Goal: Navigation & Orientation: Find specific page/section

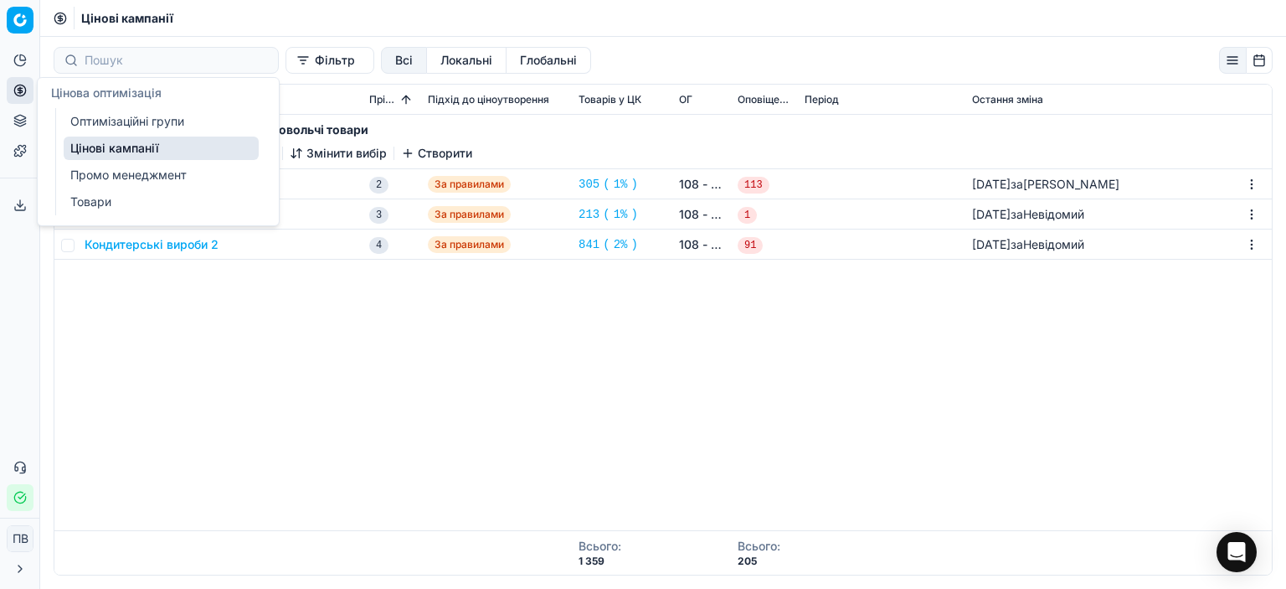
click at [125, 116] on font "Оптимізаційні групи" at bounding box center [127, 121] width 114 height 14
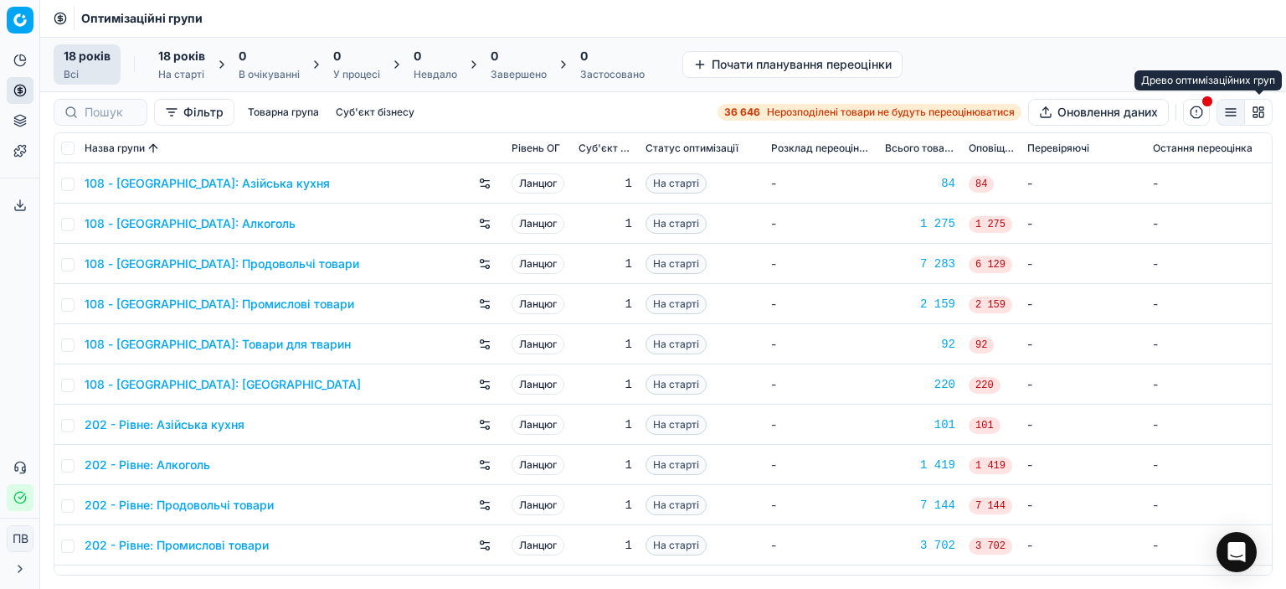
click at [1260, 113] on button "button" at bounding box center [1259, 112] width 28 height 27
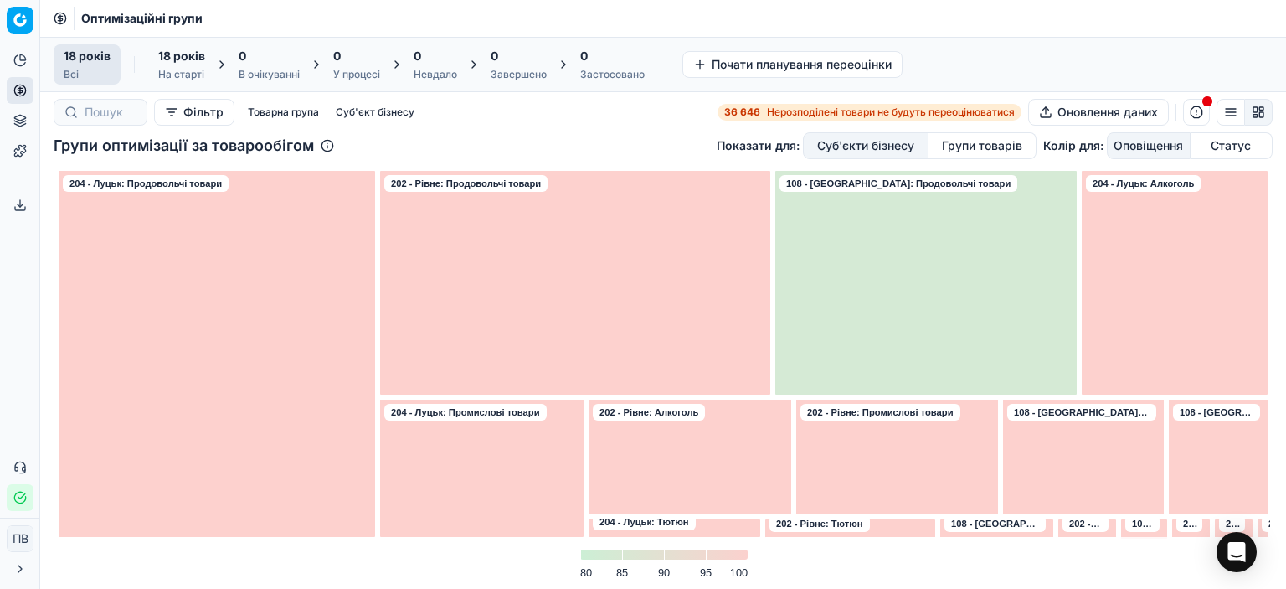
click at [275, 111] on font "Товарна група" at bounding box center [283, 112] width 71 height 13
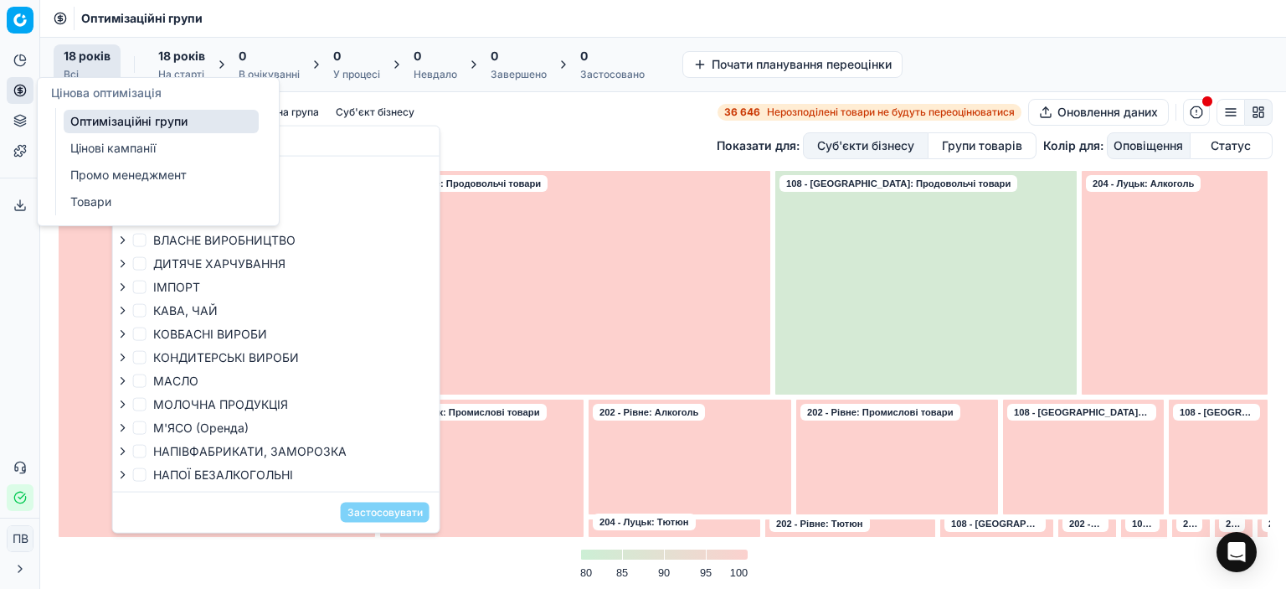
click at [17, 88] on icon at bounding box center [19, 90] width 13 height 13
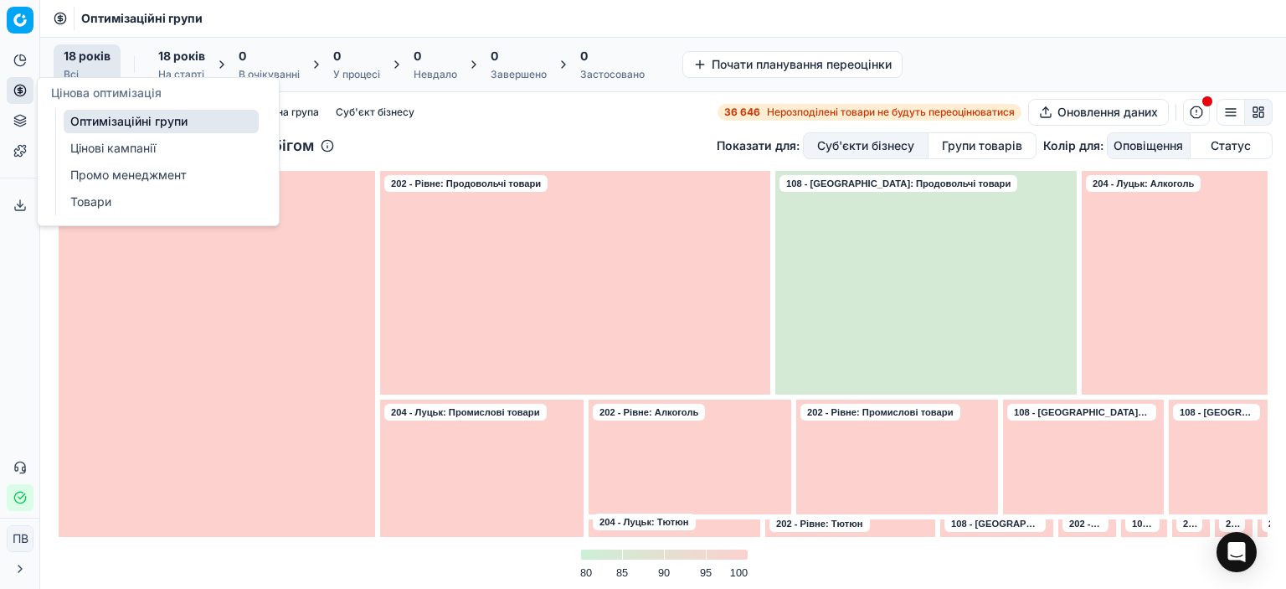
click at [105, 121] on font "Оптимізаційні групи" at bounding box center [128, 121] width 117 height 14
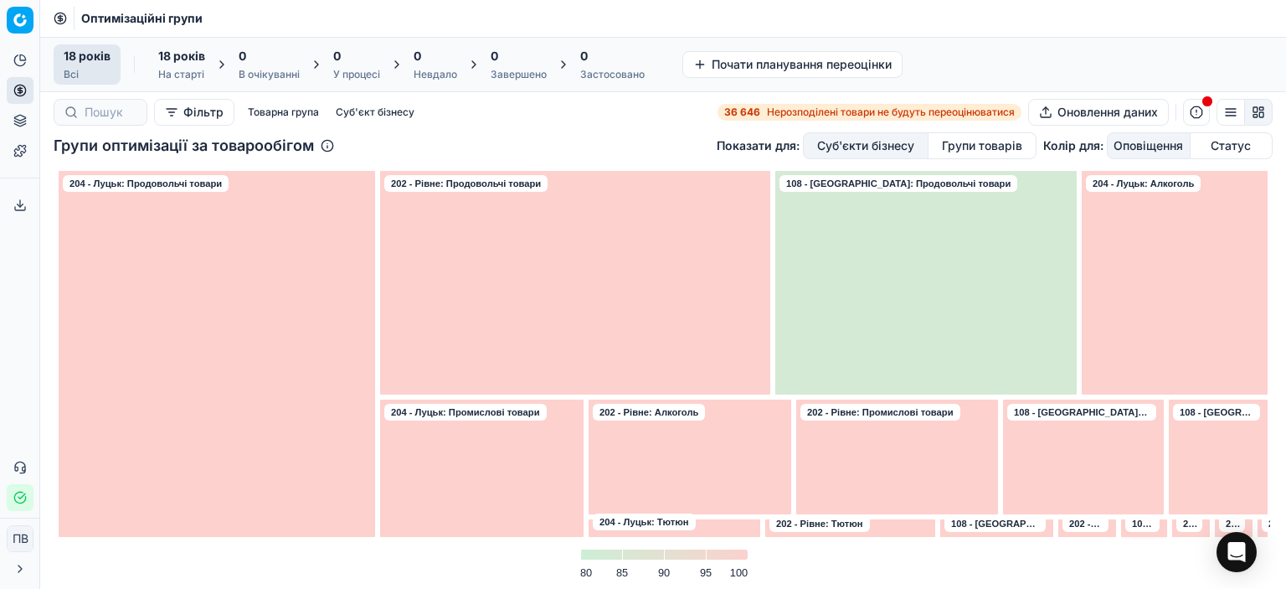
click at [178, 112] on button "Фільтр" at bounding box center [194, 112] width 80 height 27
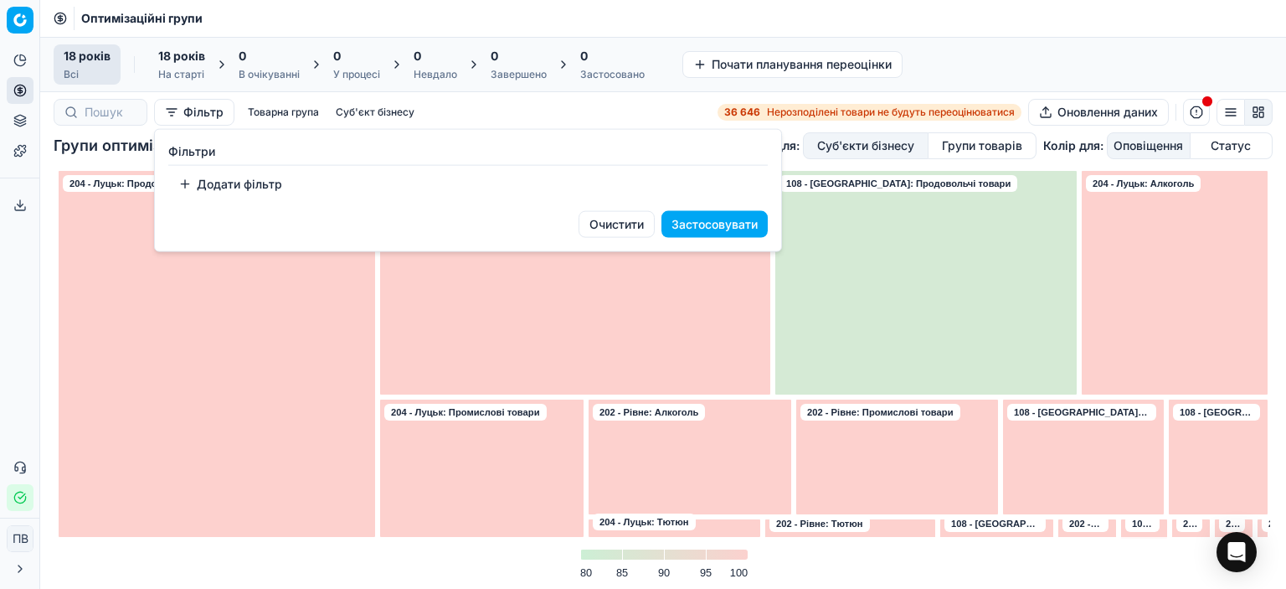
drag, startPoint x: 259, startPoint y: 110, endPoint x: 214, endPoint y: 100, distance: 45.5
click at [258, 110] on html "Цінова платформа Аналітика Цінова оптимізація Асортимент продукції Шаблони Експ…" at bounding box center [643, 294] width 1286 height 589
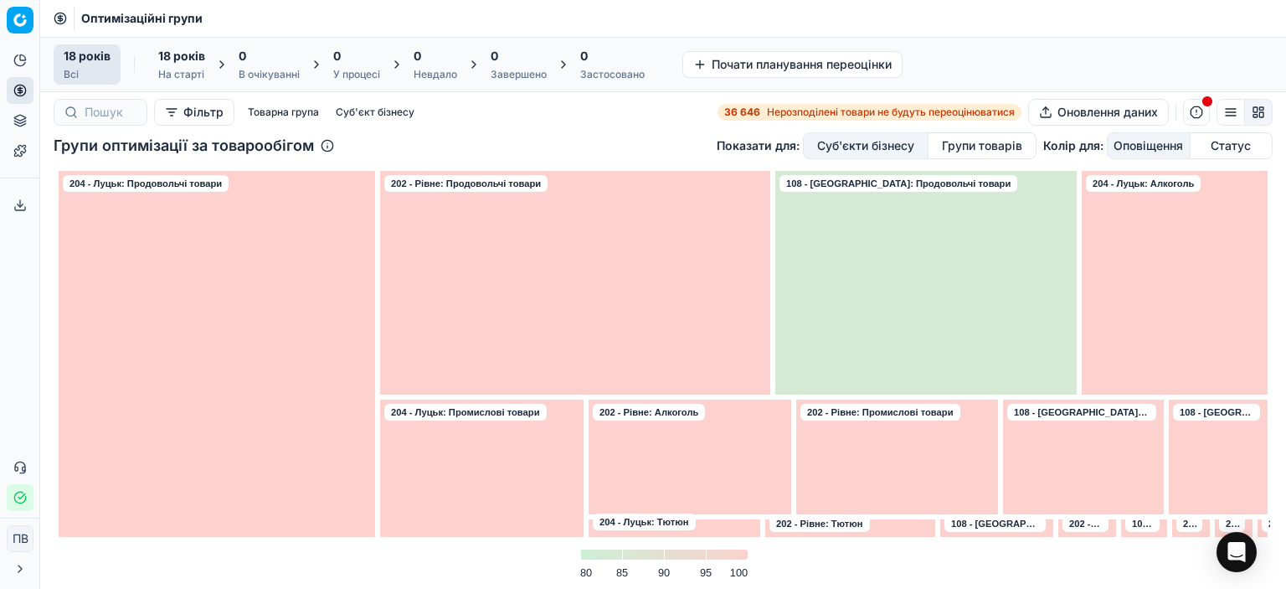
click at [92, 66] on div "18 років Всі" at bounding box center [87, 65] width 47 height 34
click at [1260, 112] on button "button" at bounding box center [1259, 112] width 28 height 27
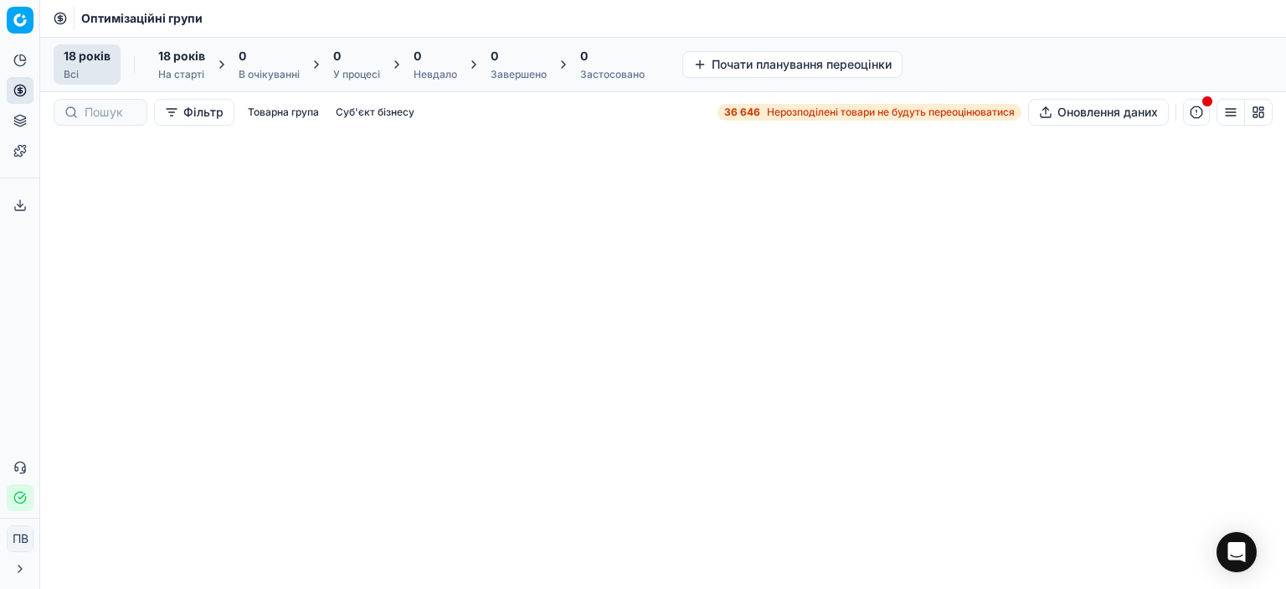
click at [268, 109] on font "Товарна група" at bounding box center [283, 112] width 71 height 13
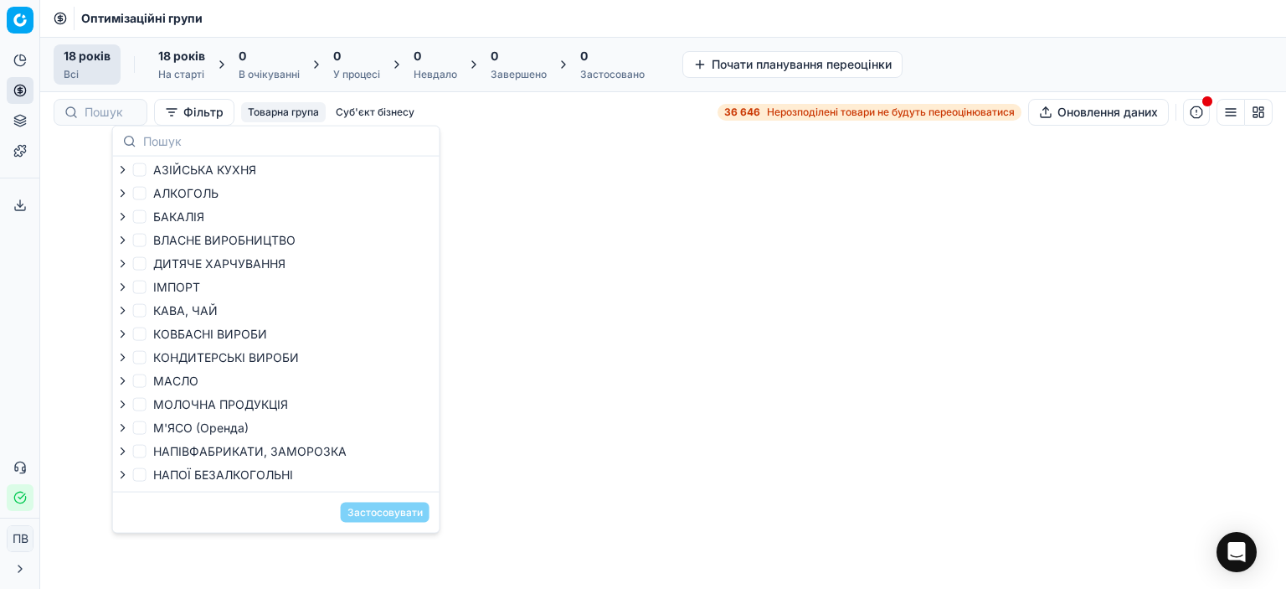
drag, startPoint x: 673, startPoint y: 187, endPoint x: 590, endPoint y: 173, distance: 83.3
click at [662, 186] on div at bounding box center [663, 360] width 1246 height 456
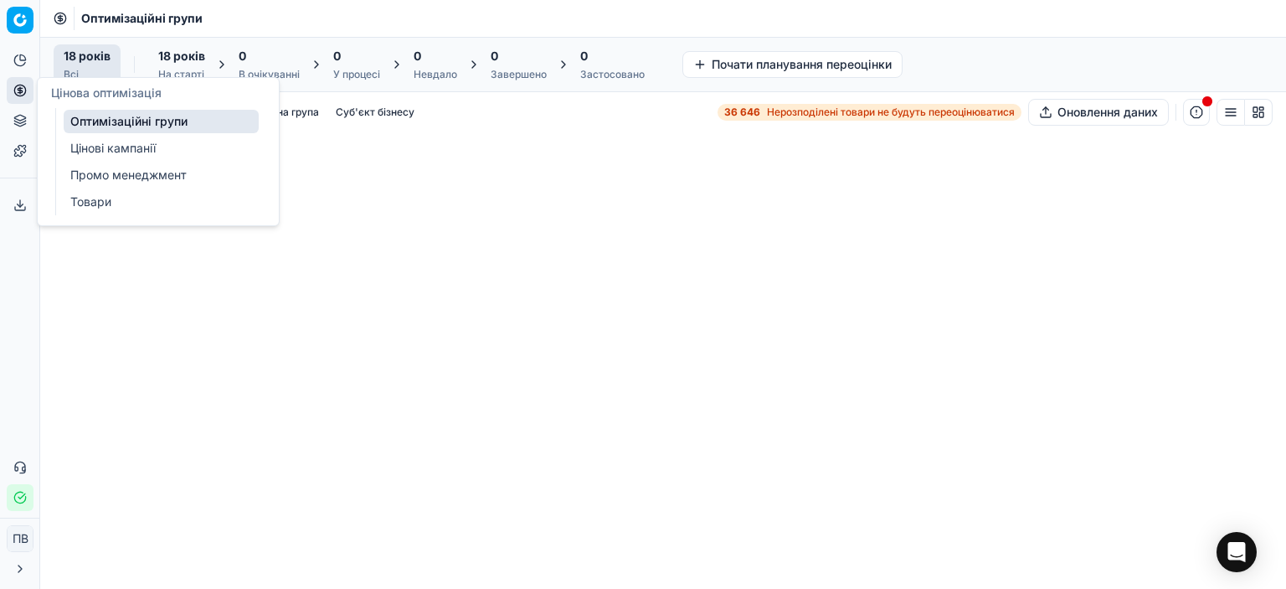
click at [20, 88] on icon at bounding box center [20, 90] width 0 height 7
click at [95, 144] on font "Цінові кампанії" at bounding box center [112, 148] width 85 height 14
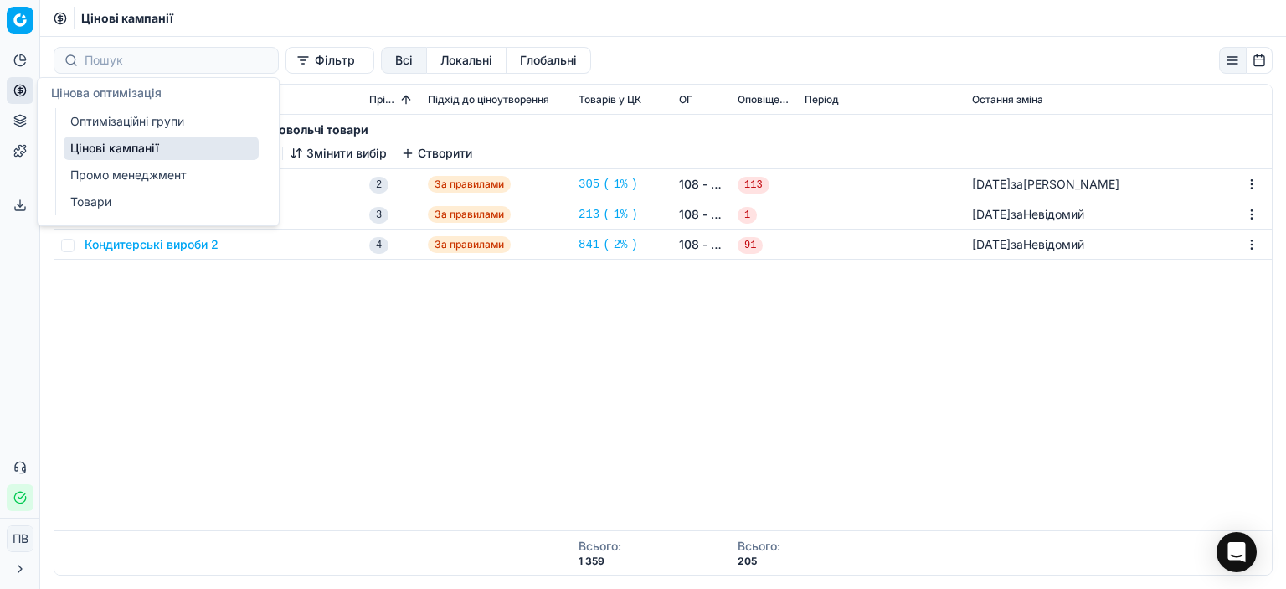
click at [94, 120] on font "Оптимізаційні групи" at bounding box center [127, 121] width 114 height 14
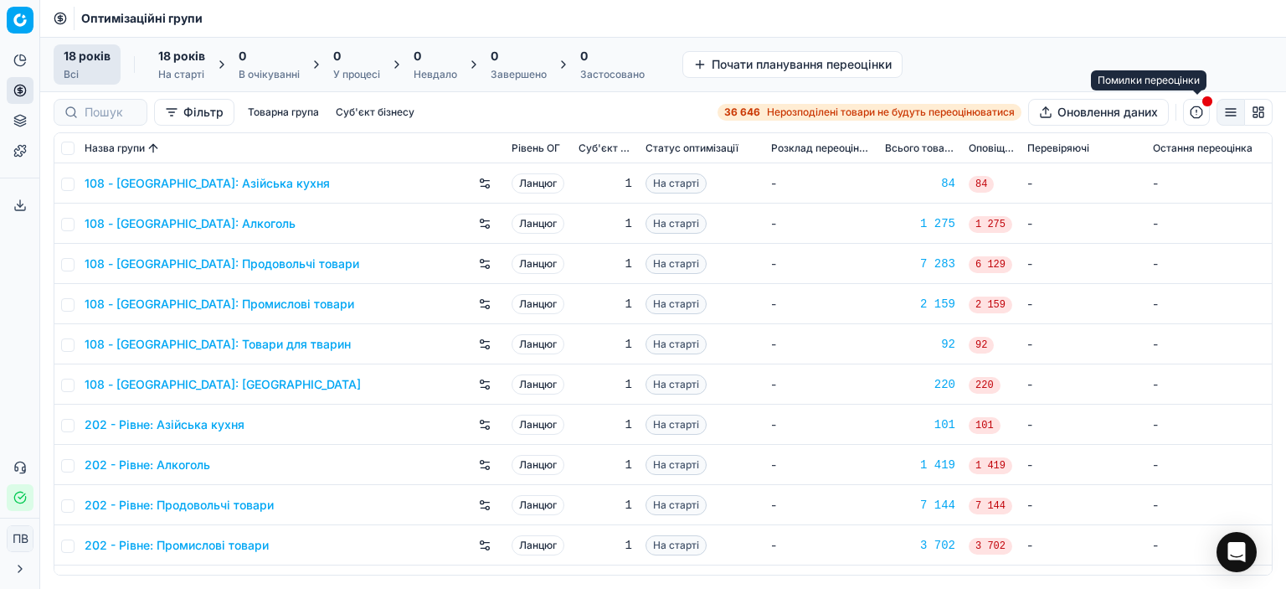
click at [1199, 107] on button "button" at bounding box center [1196, 112] width 27 height 27
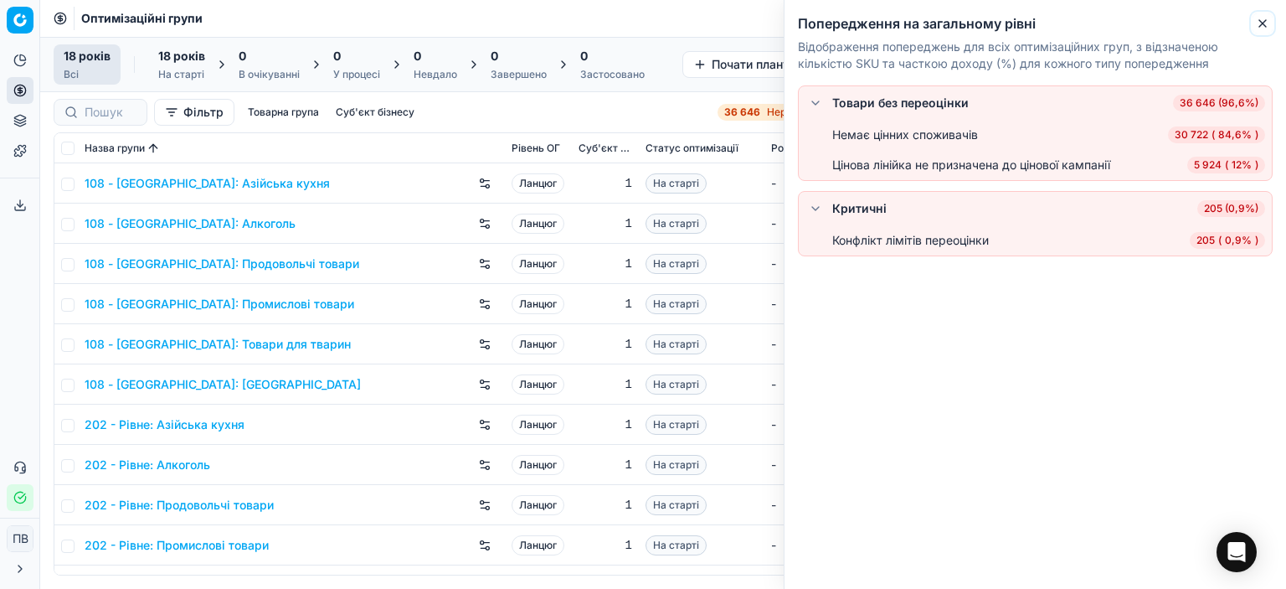
click at [1267, 23] on icon "button" at bounding box center [1262, 23] width 13 height 13
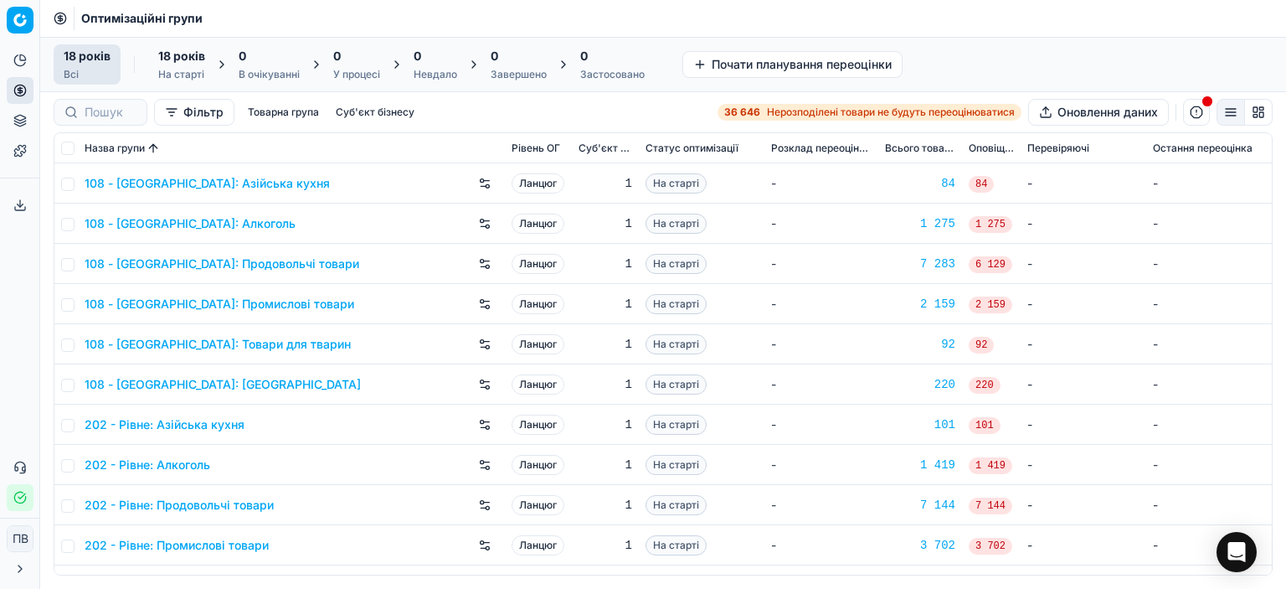
click at [18, 569] on icon at bounding box center [19, 568] width 13 height 13
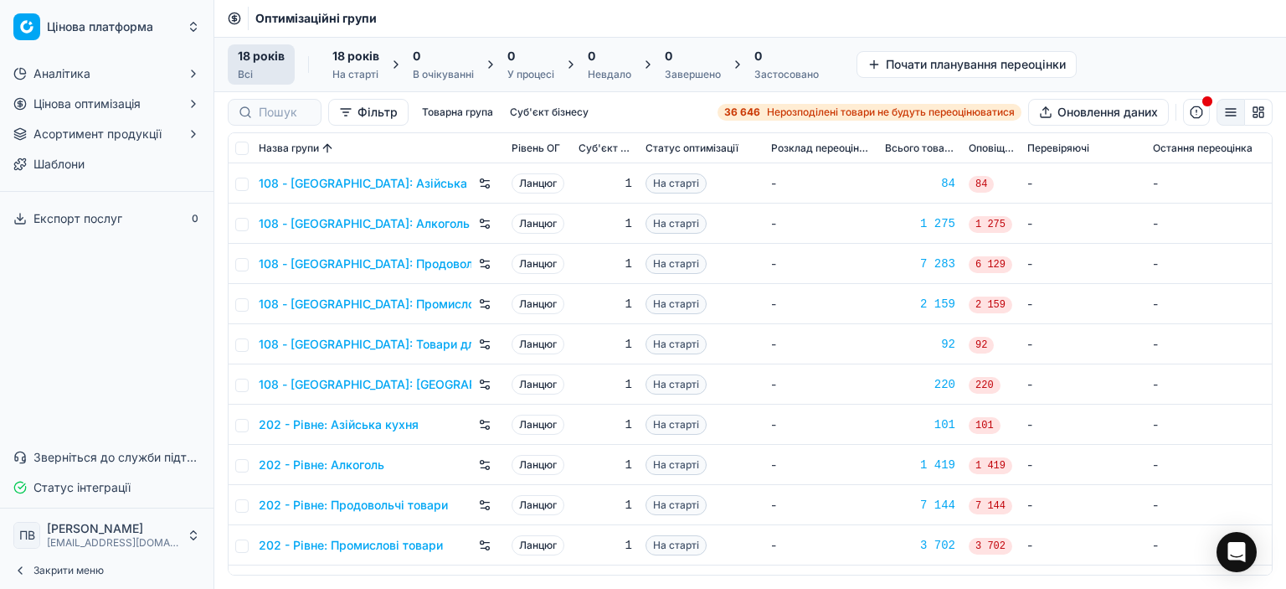
click at [348, 113] on button "Фільтр" at bounding box center [368, 112] width 80 height 27
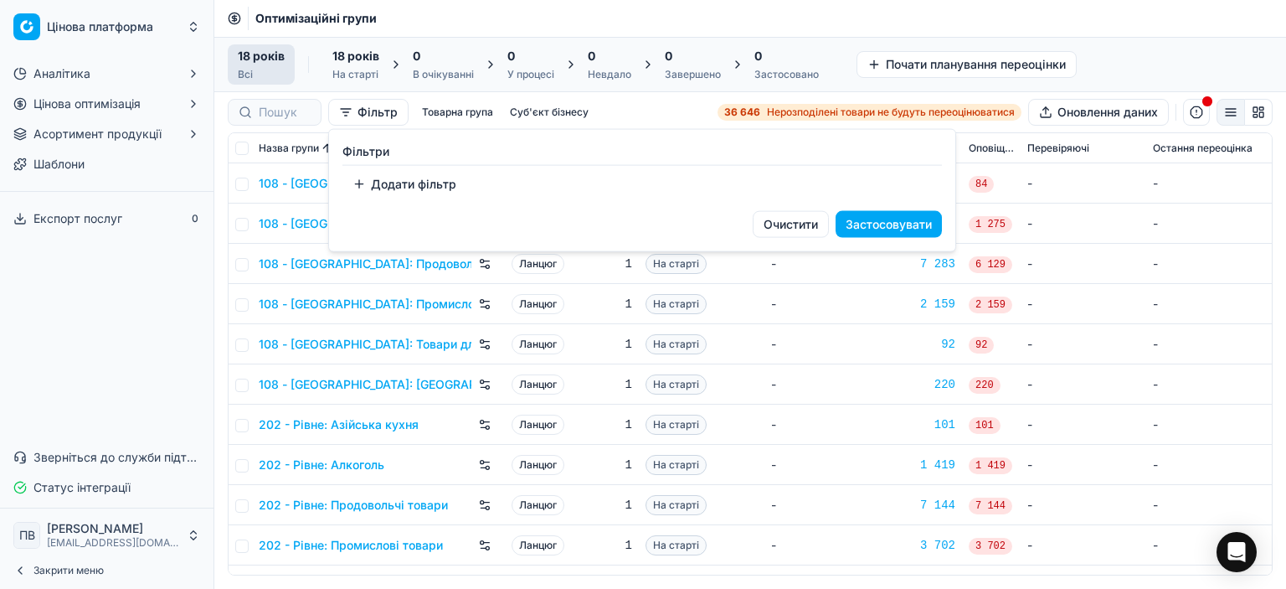
click at [776, 334] on html "Цінова платформа Аналітика Цінова оптимізація Асортимент продукції Шаблони Експ…" at bounding box center [643, 294] width 1286 height 589
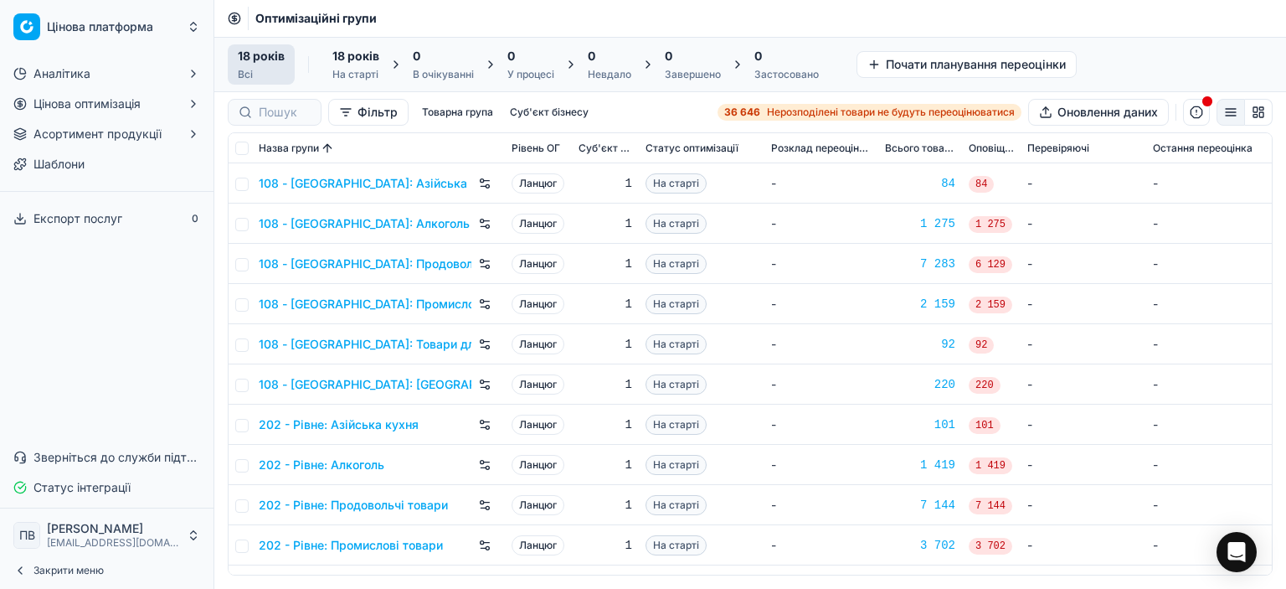
click at [70, 107] on font "Цінова оптимізація" at bounding box center [87, 103] width 107 height 14
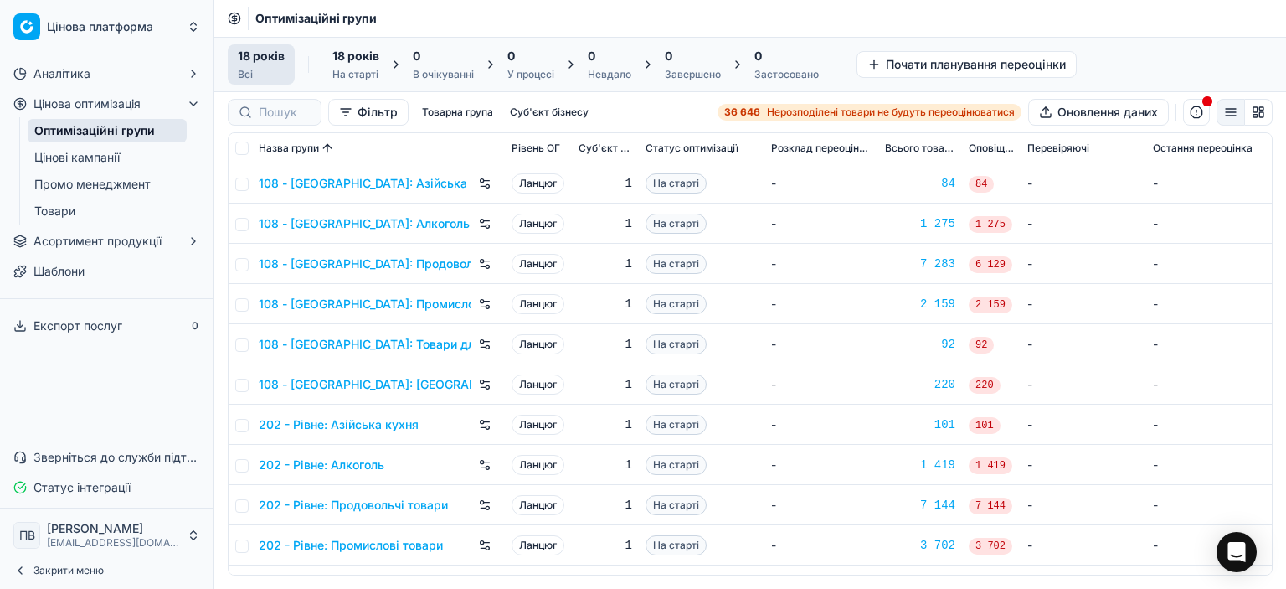
click at [57, 210] on font "Товари" at bounding box center [54, 211] width 41 height 14
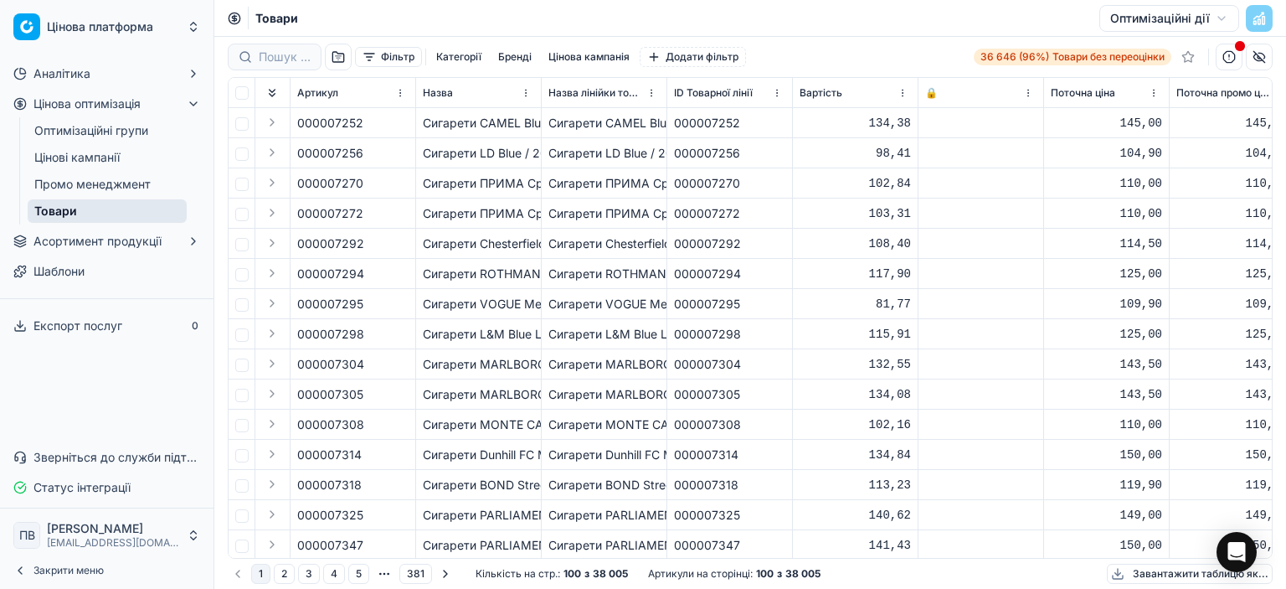
click at [84, 183] on font "Промо менеджмент" at bounding box center [92, 184] width 116 height 14
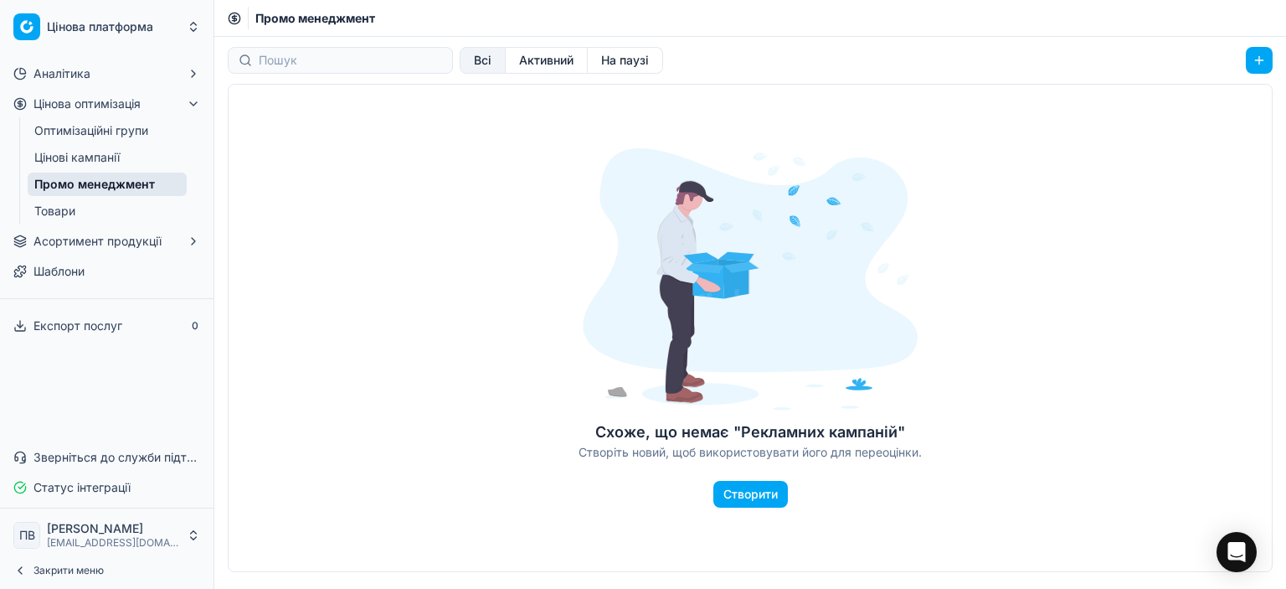
click at [78, 160] on font "Цінові кампанії" at bounding box center [76, 157] width 85 height 14
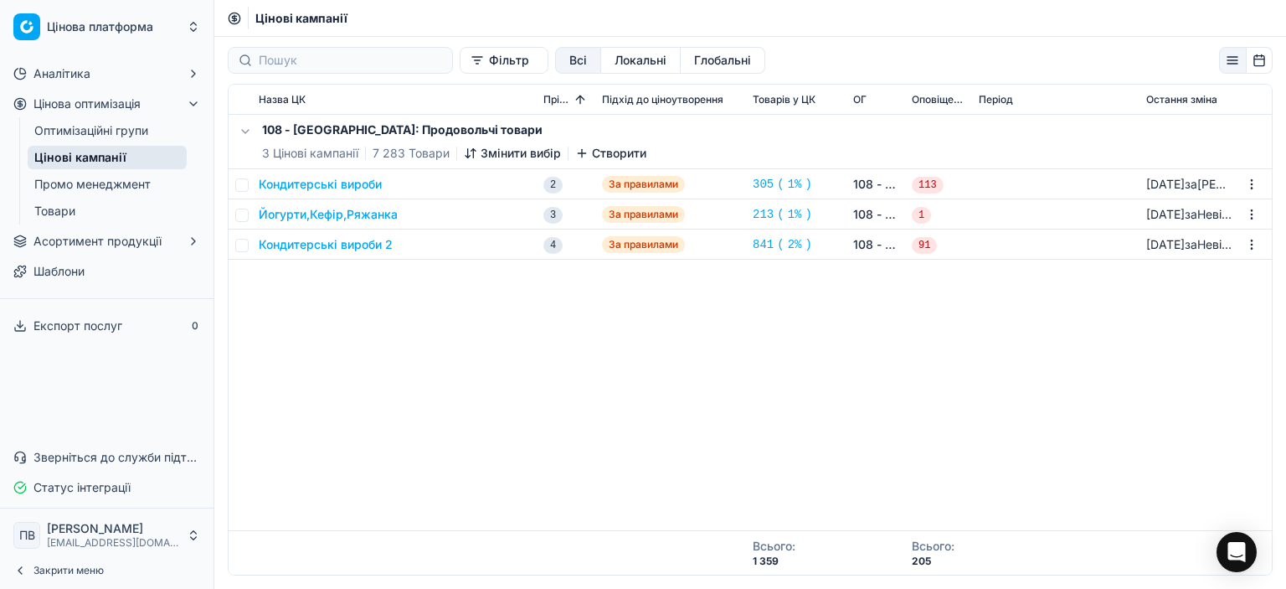
click at [76, 78] on font "Аналітика" at bounding box center [62, 73] width 57 height 14
